Goal: Find specific page/section: Find specific page/section

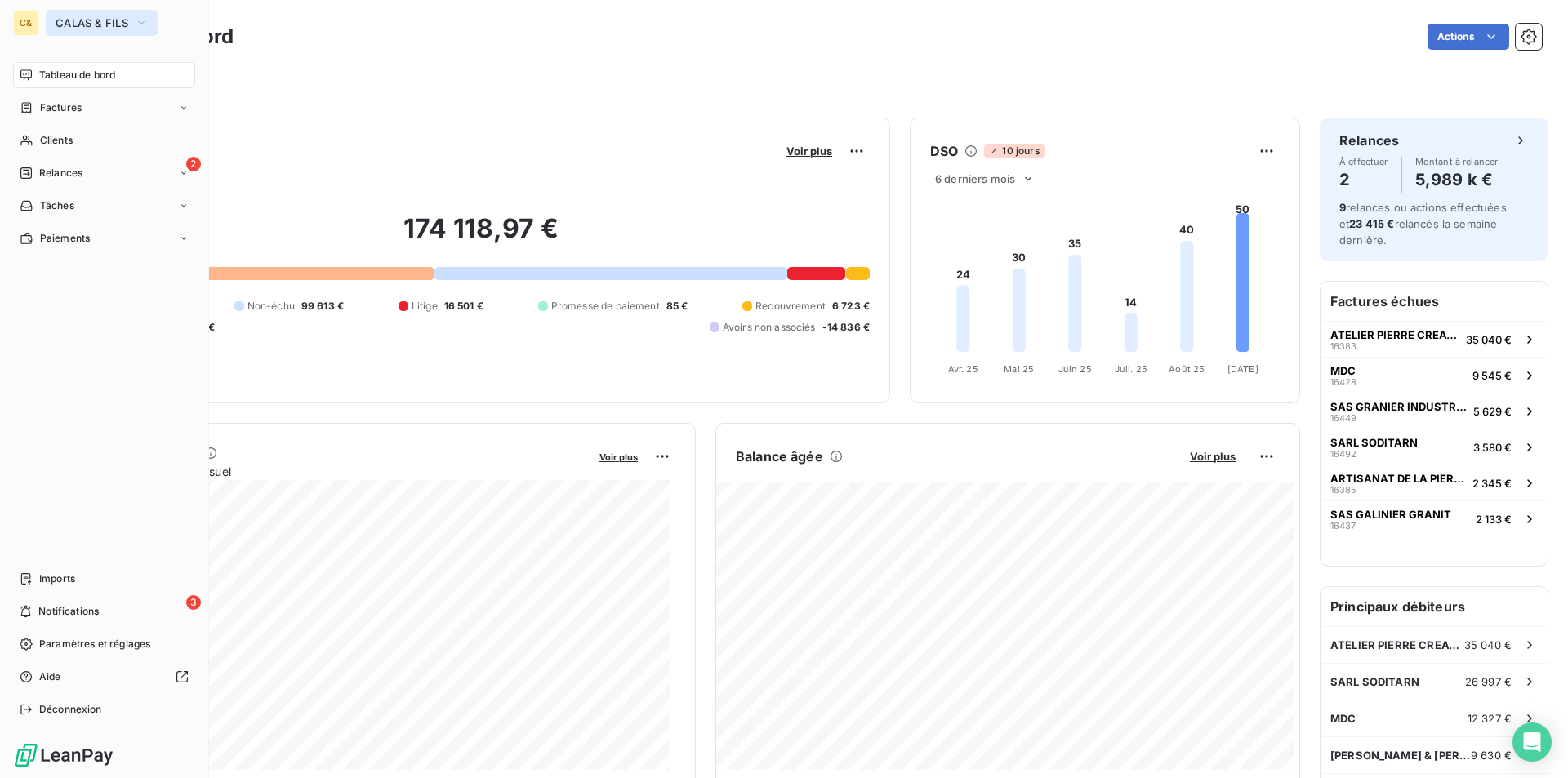
click at [80, 22] on span "CALAS & FILS" at bounding box center [92, 23] width 73 height 13
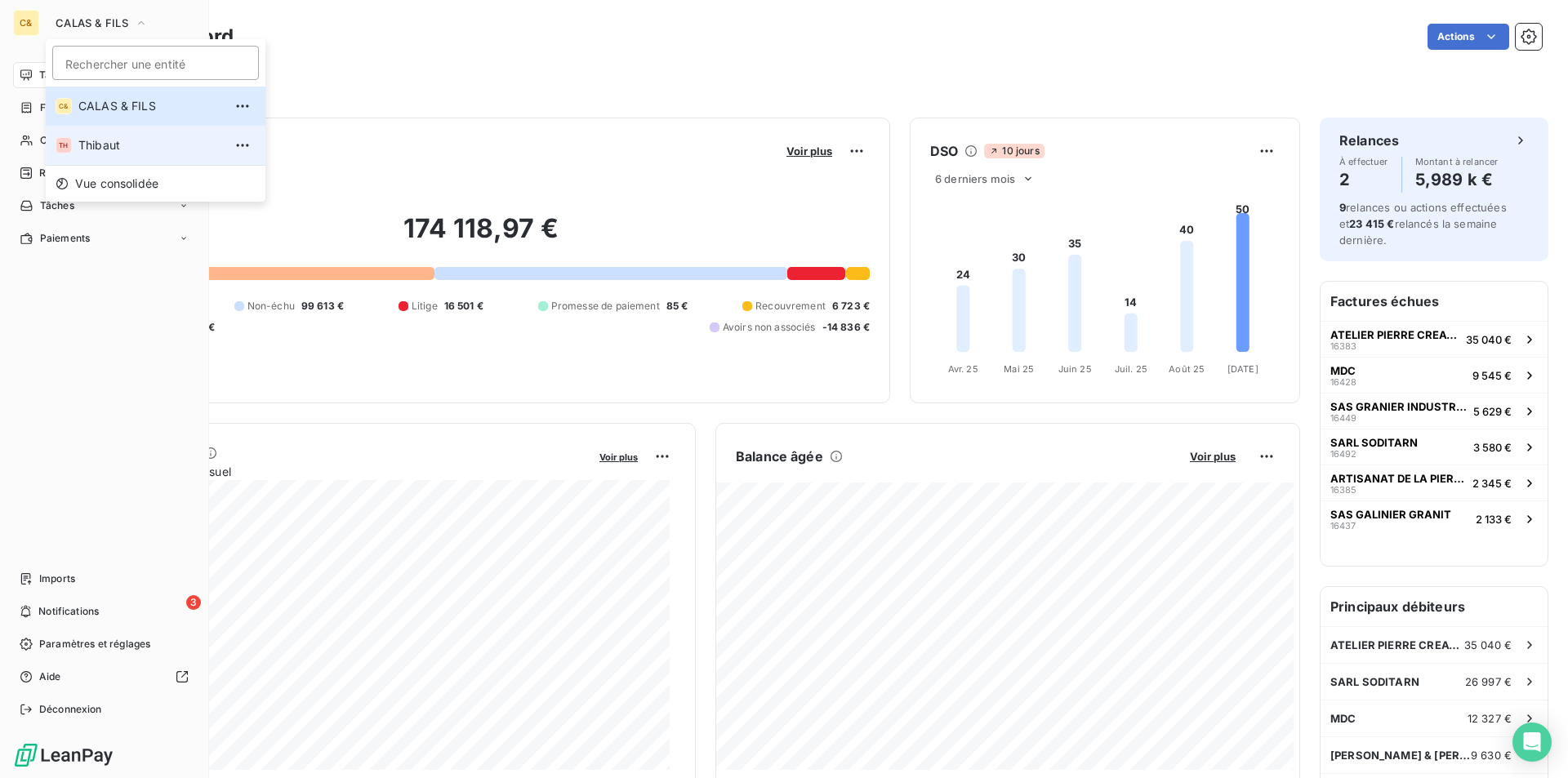
click at [114, 142] on span "Thibaut" at bounding box center [150, 145] width 145 height 16
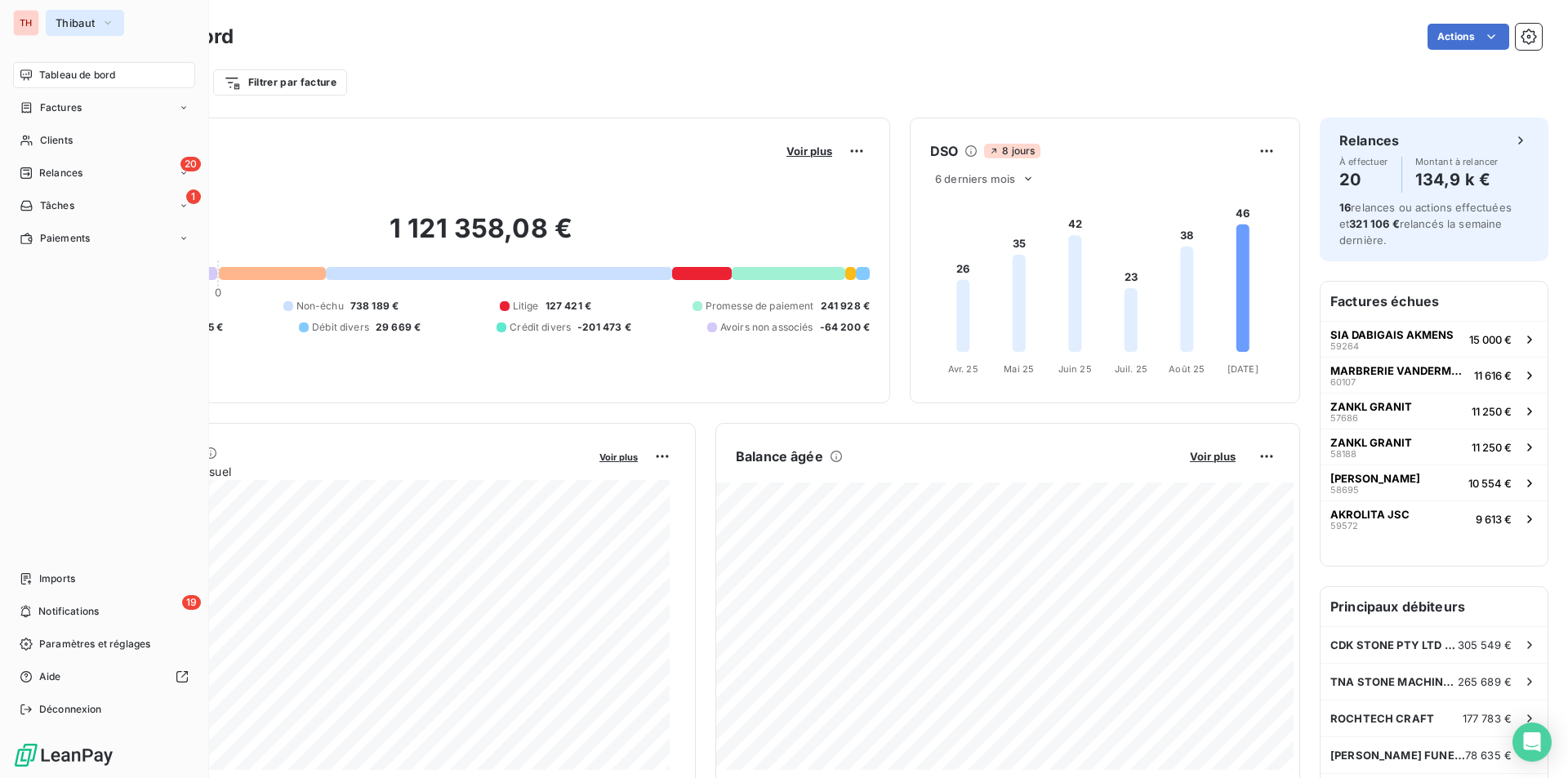
click at [111, 26] on icon "button" at bounding box center [108, 23] width 13 height 16
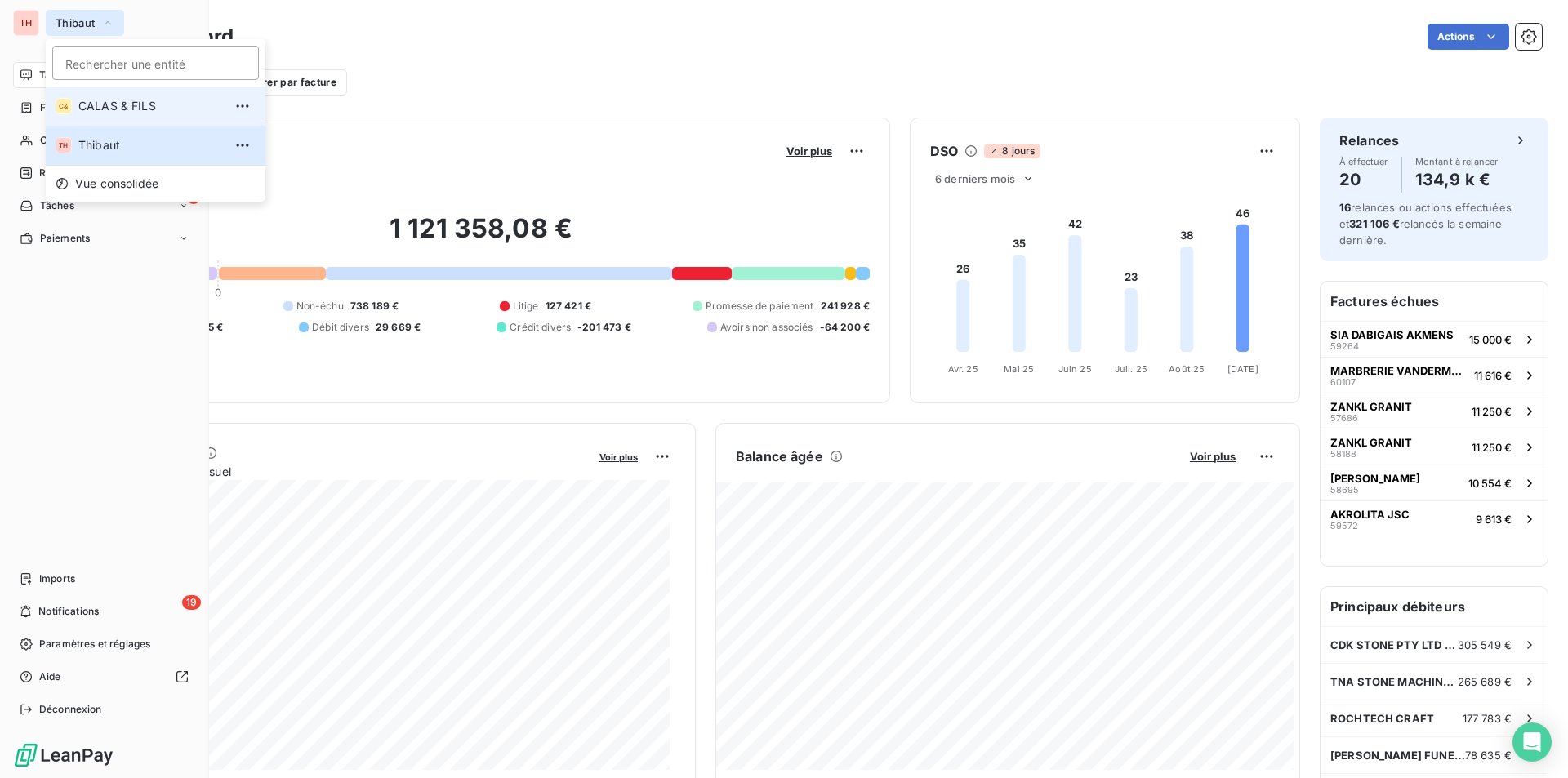
click at [121, 99] on span "CALAS & FILS" at bounding box center [150, 106] width 145 height 16
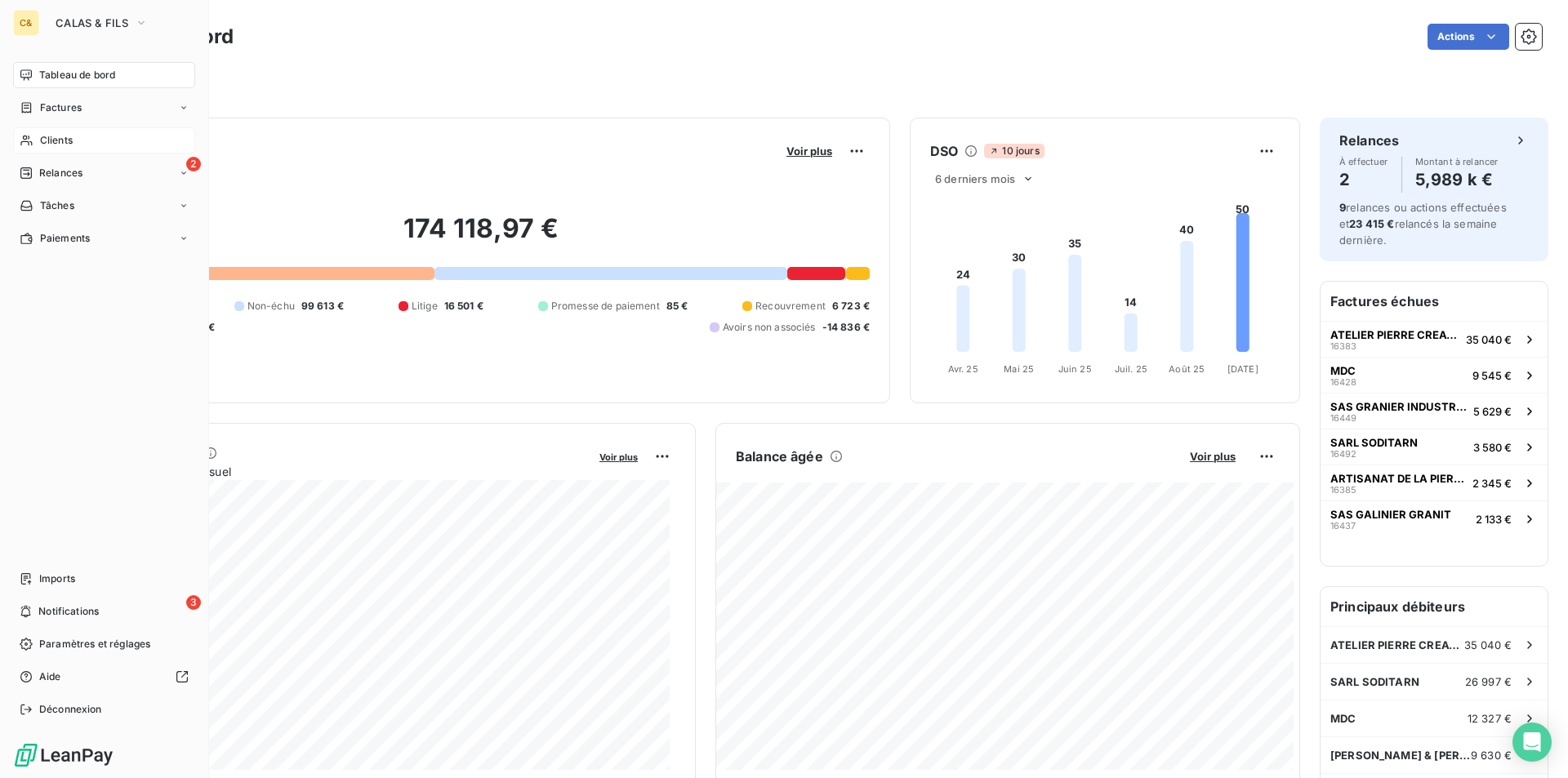
click at [71, 141] on span "Clients" at bounding box center [56, 141] width 33 height 15
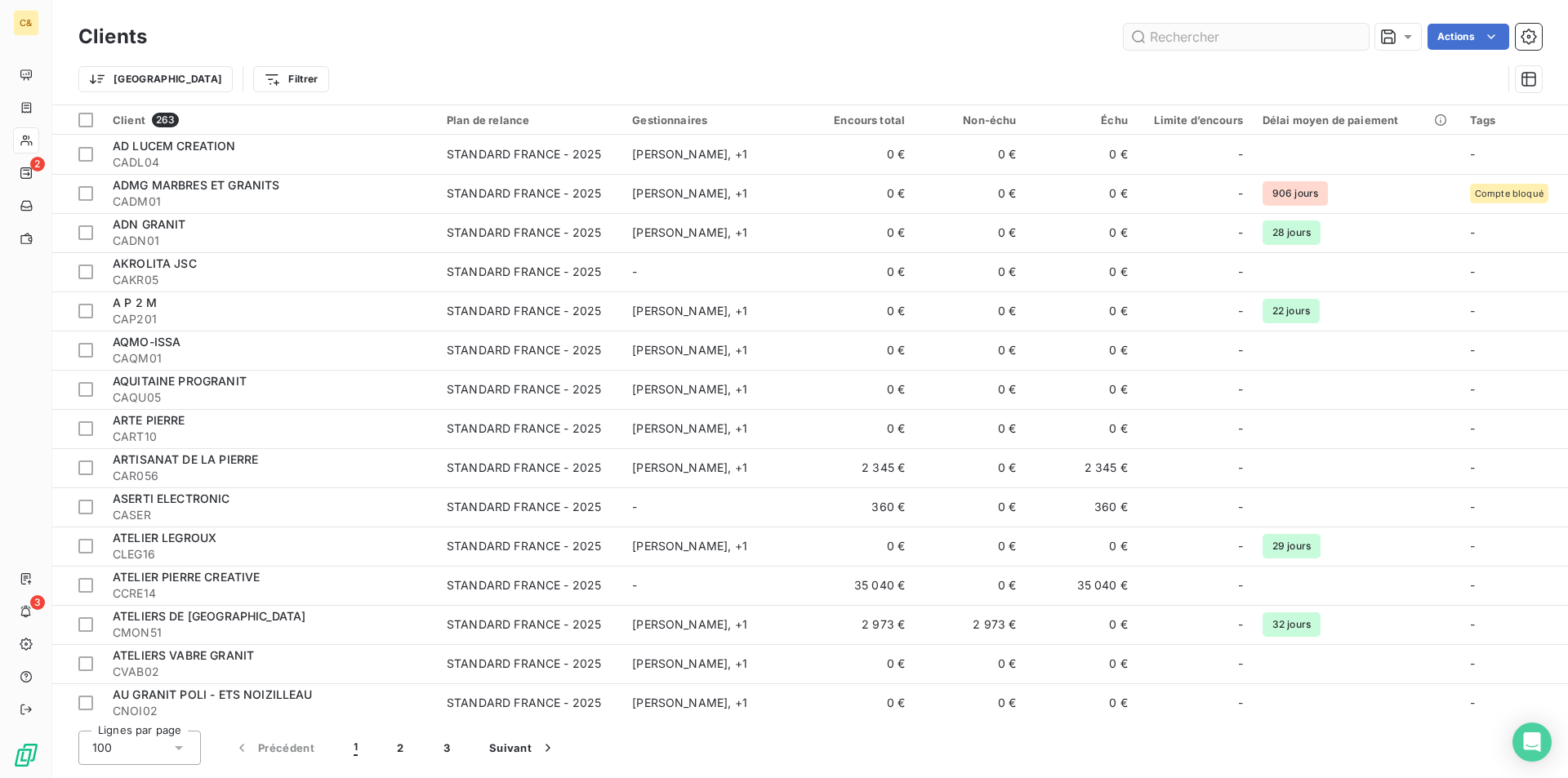
click at [1195, 35] on input "text" at bounding box center [1246, 37] width 245 height 26
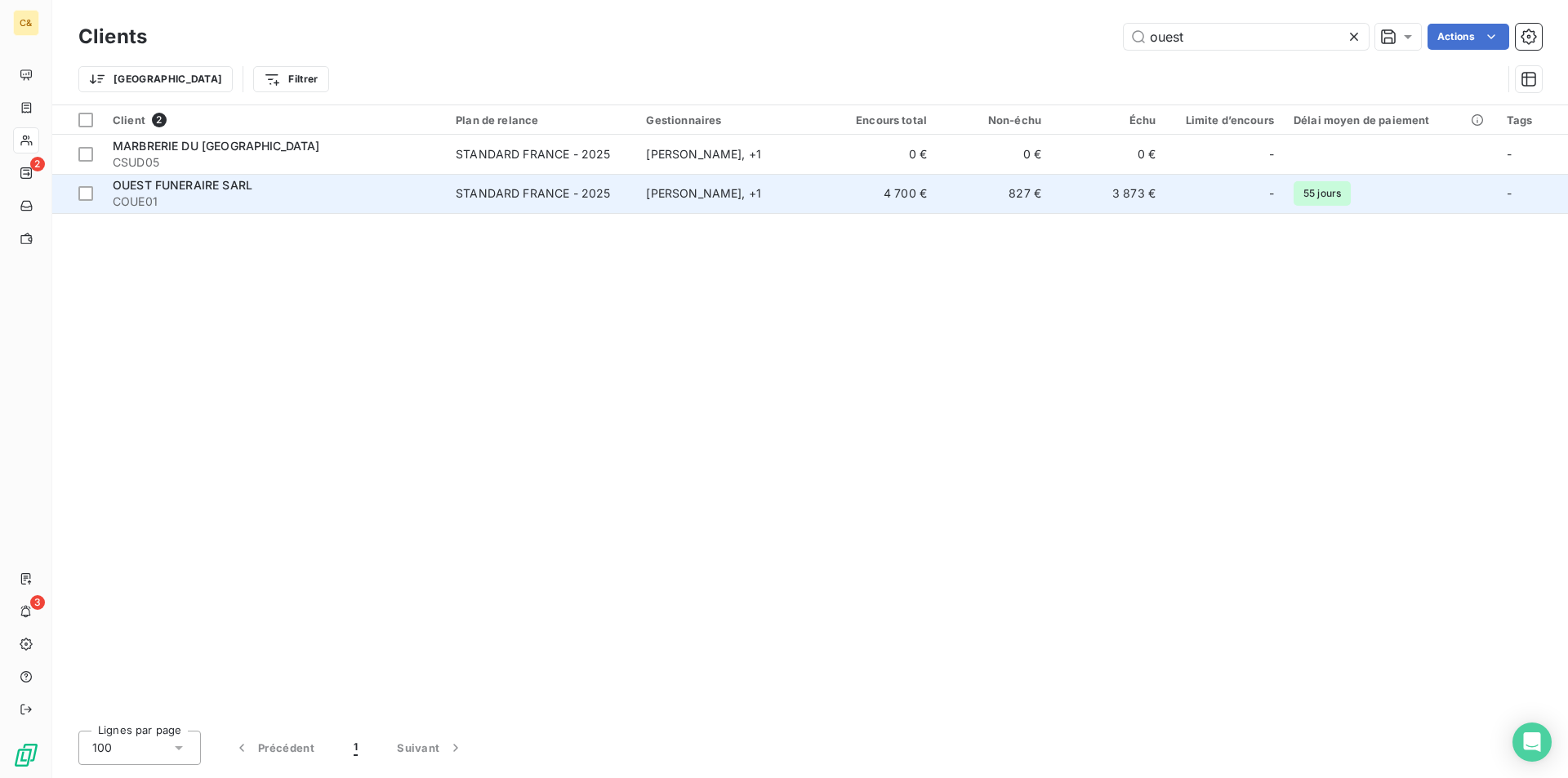
type input "ouest"
click at [366, 210] on td "OUEST FUNERAIRE SARL COUE01" at bounding box center [274, 193] width 343 height 39
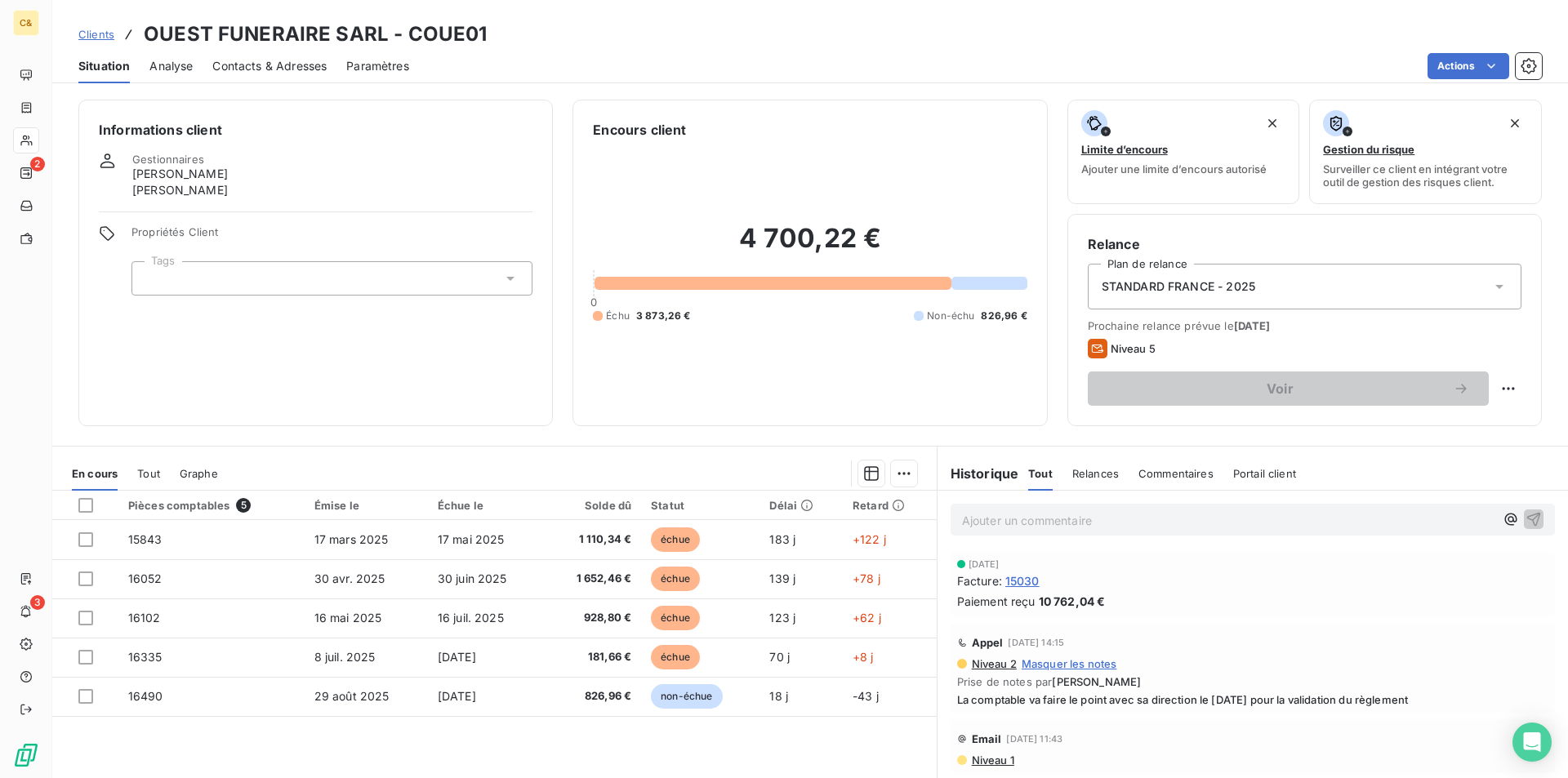
scroll to position [1714, 0]
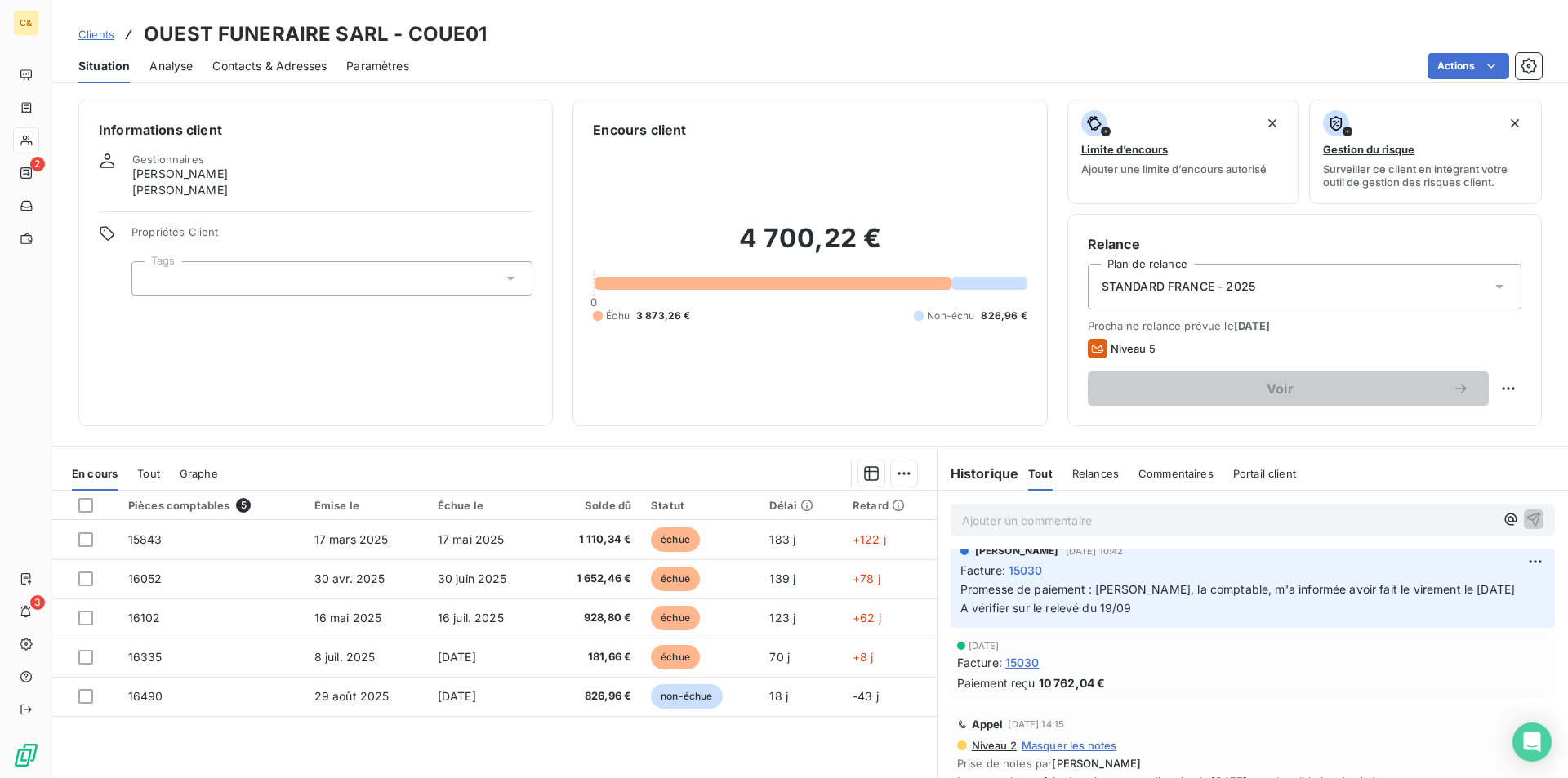
click at [1006, 664] on span "15030" at bounding box center [1022, 663] width 34 height 17
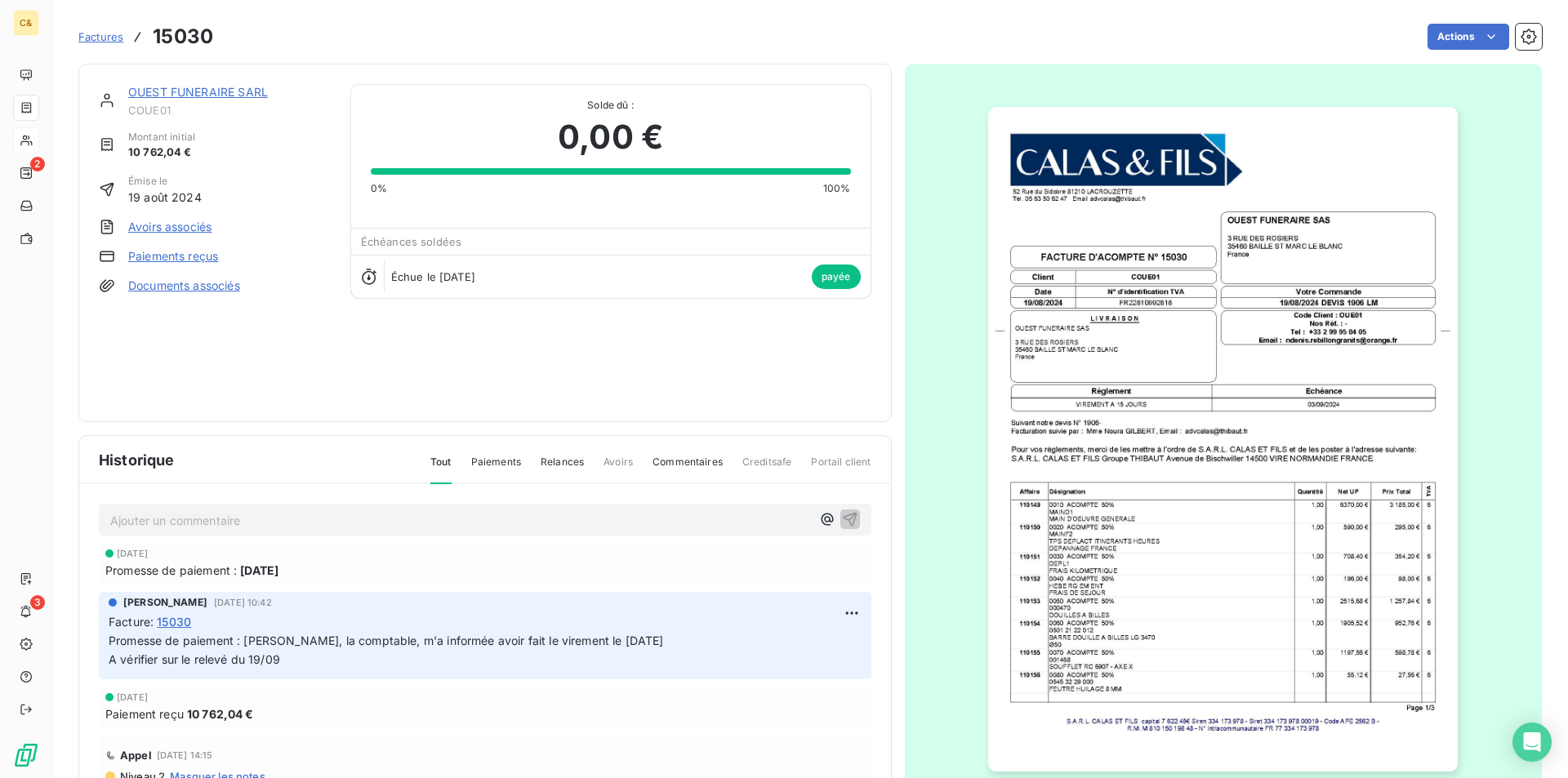
click at [295, 527] on p "Ajouter un commentaire ﻿" at bounding box center [461, 521] width 701 height 21
click at [141, 517] on span "Avoir fait sur la facture d'acompte n°15030 pour reprise de la commande avec le…" at bounding box center [424, 518] width 627 height 14
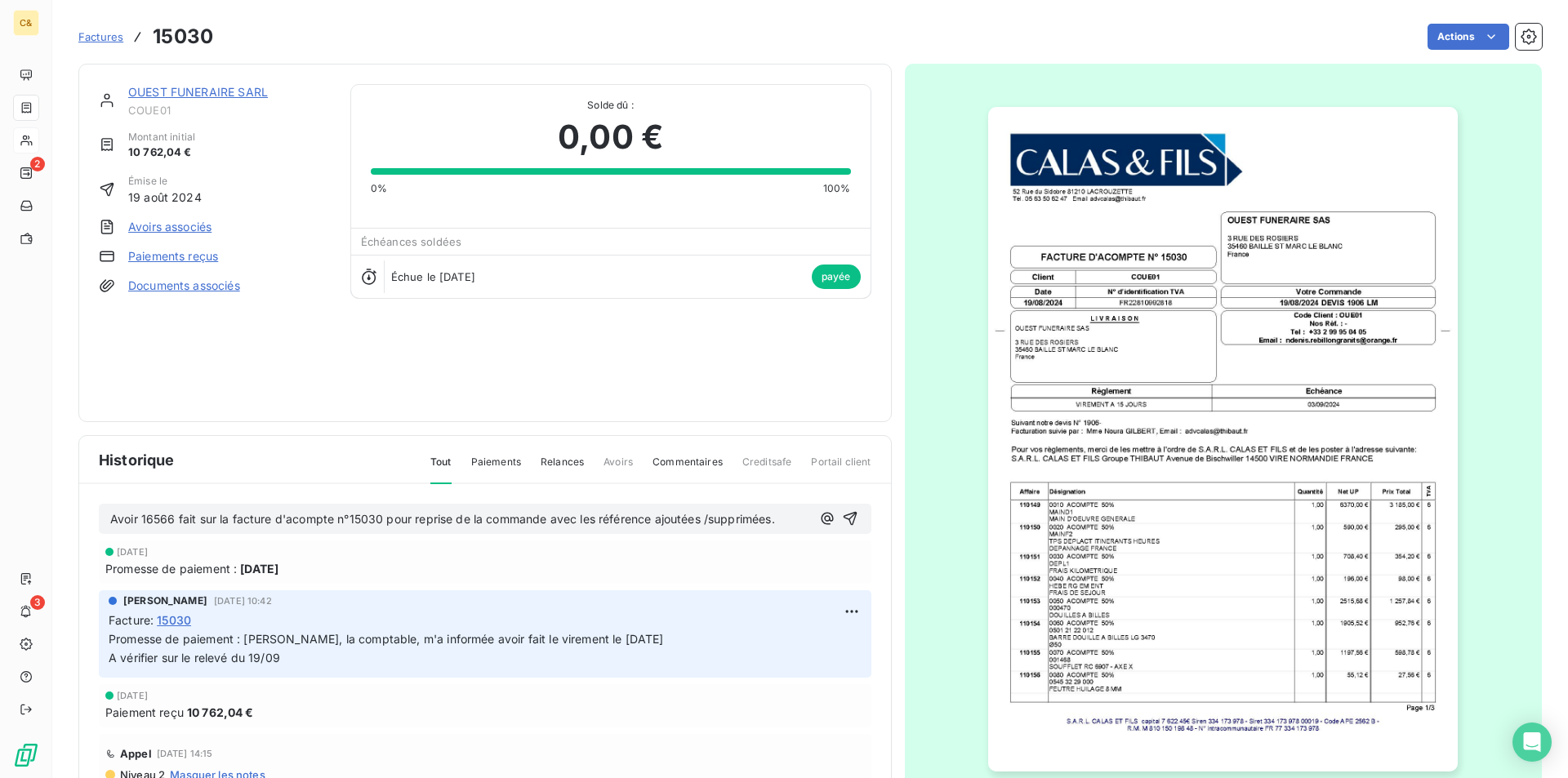
click at [786, 518] on p "Avoir 16566 fait sur la facture d'acompte n°15030 pour reprise de la commande a…" at bounding box center [461, 520] width 701 height 19
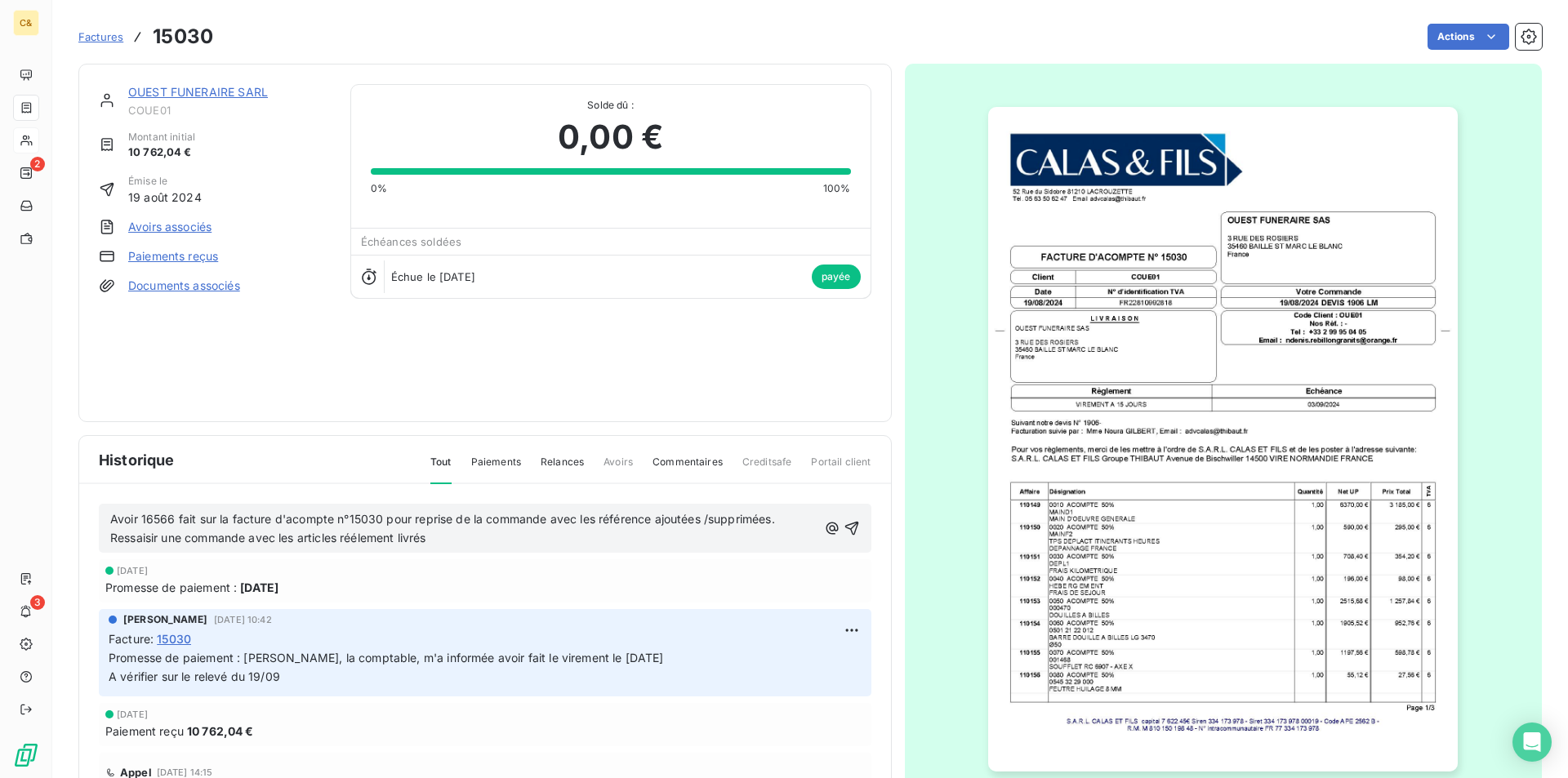
click at [384, 540] on span "Avoir 16566 fait sur la facture d'acompte n°15030 pour reprise de la commande a…" at bounding box center [444, 527] width 668 height 33
click at [454, 536] on p "Avoir 16566 fait sur la facture d'acompte n°15030 pour reprise de la commande a…" at bounding box center [464, 529] width 707 height 38
